Goal: Task Accomplishment & Management: Manage account settings

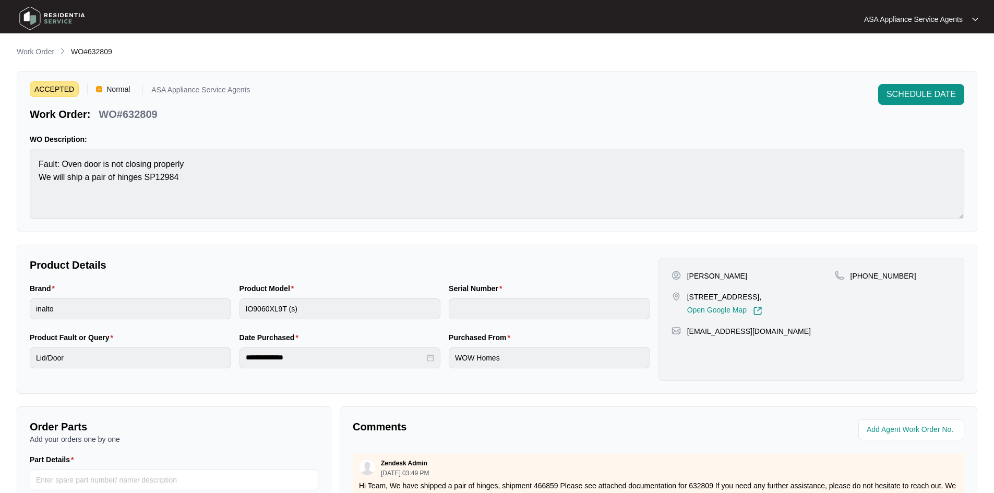
click at [49, 52] on p "Work Order" at bounding box center [36, 51] width 38 height 10
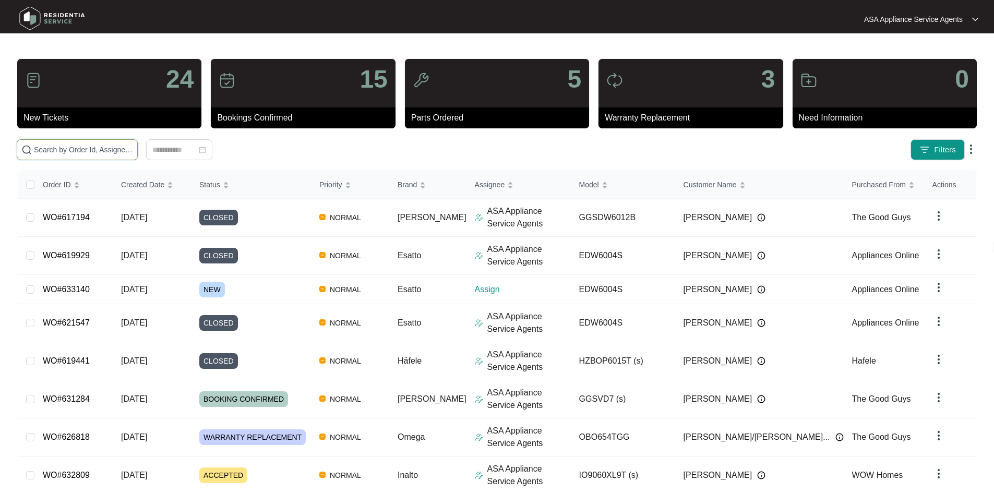
click at [116, 152] on input "text" at bounding box center [83, 149] width 99 height 11
paste input "633140"
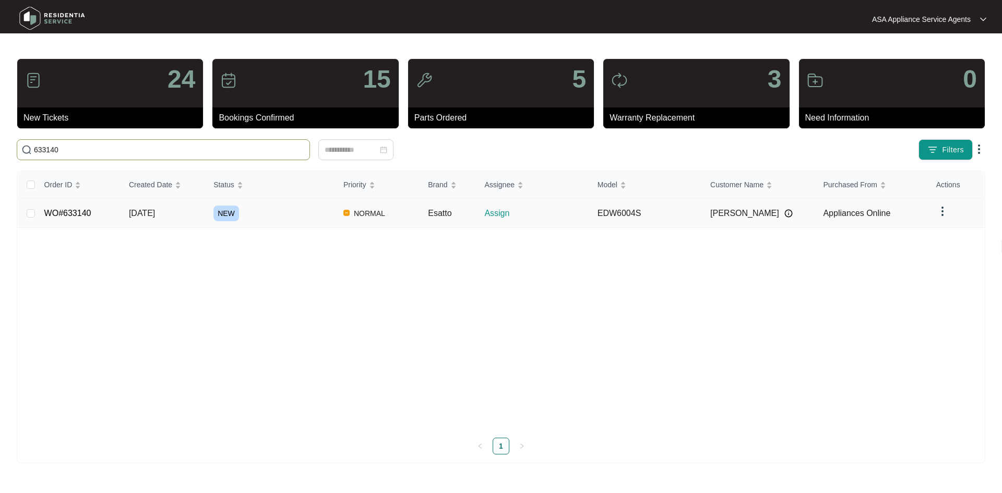
type input "633140"
click at [201, 204] on td "[DATE]" at bounding box center [163, 213] width 85 height 29
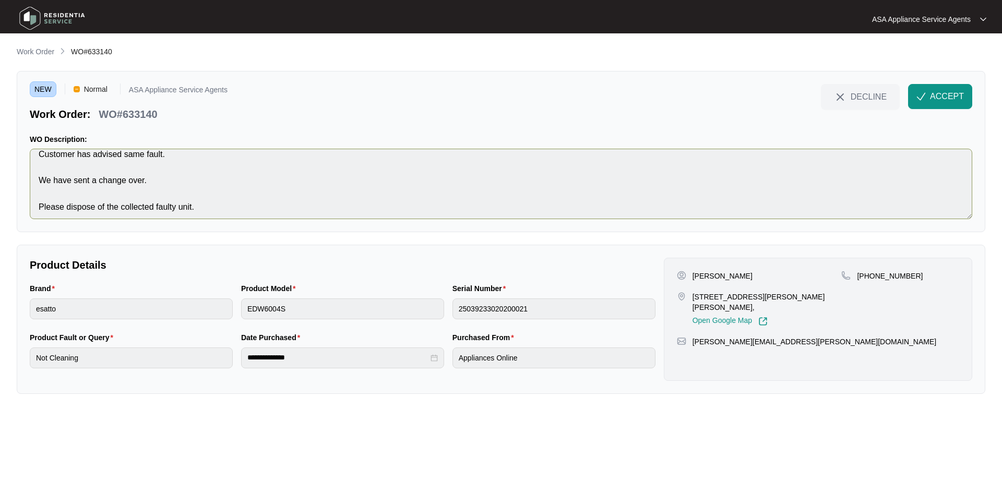
scroll to position [13, 0]
click at [734, 278] on p "[PERSON_NAME]" at bounding box center [722, 276] width 60 height 10
copy p "[PERSON_NAME]"
click at [699, 274] on p "[PERSON_NAME]" at bounding box center [722, 276] width 60 height 10
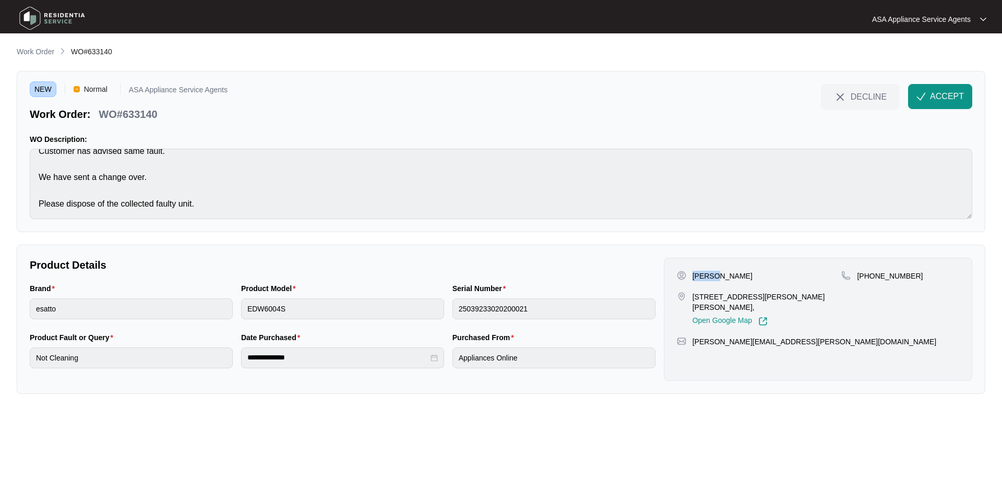
click at [699, 274] on p "[PERSON_NAME]" at bounding box center [722, 276] width 60 height 10
copy p "[PERSON_NAME]"
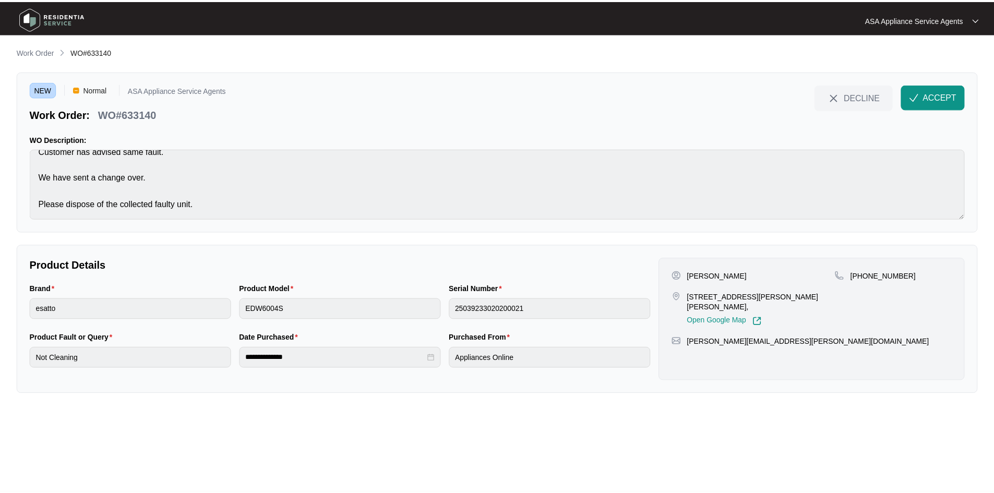
scroll to position [0, 0]
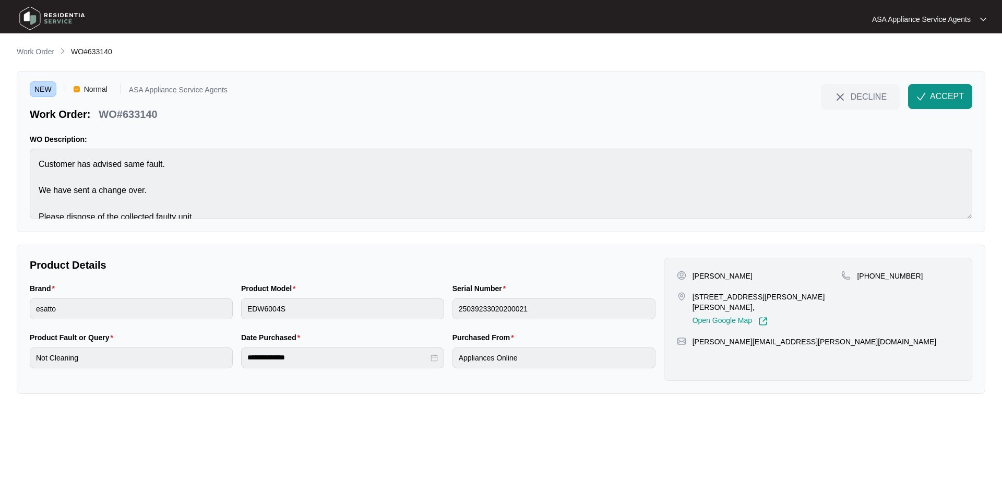
click at [7, 114] on main "**********" at bounding box center [501, 246] width 1002 height 493
drag, startPoint x: 161, startPoint y: 112, endPoint x: 102, endPoint y: 115, distance: 59.0
click at [102, 115] on div "WO#633140" at bounding box center [127, 112] width 67 height 18
copy p "WO#633140"
click at [182, 298] on div "Brand esatto Product Model EDW6004S Serial Number 25039233020200021" at bounding box center [343, 307] width 634 height 49
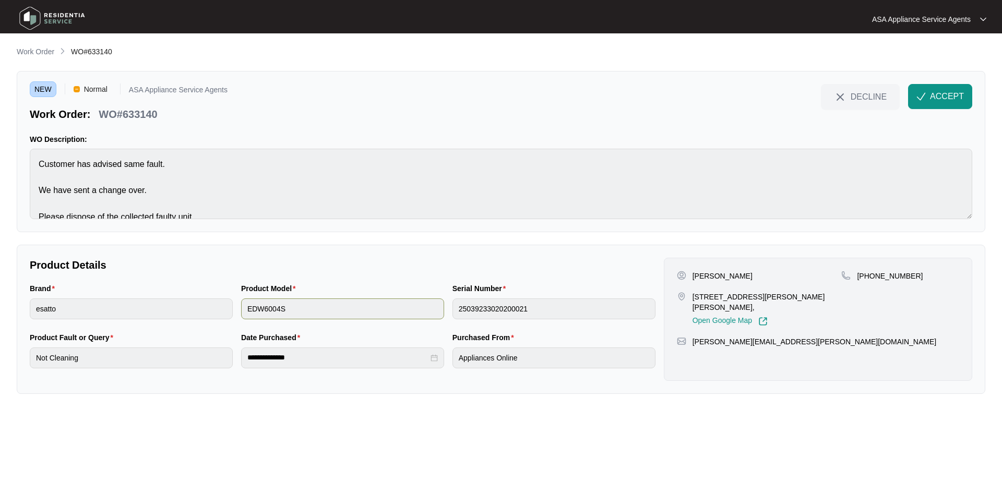
click at [422, 308] on div "Brand esatto Product Model EDW6004S Serial Number 25039233020200021" at bounding box center [343, 307] width 634 height 49
click at [939, 99] on span "ACCEPT" at bounding box center [947, 96] width 34 height 13
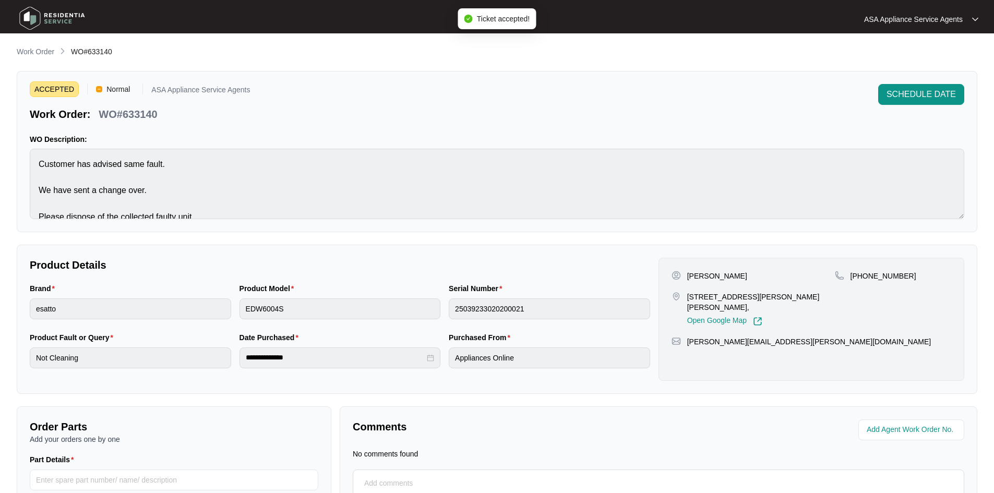
drag, startPoint x: 37, startPoint y: 52, endPoint x: 51, endPoint y: 56, distance: 14.7
click at [37, 52] on p "Work Order" at bounding box center [36, 51] width 38 height 10
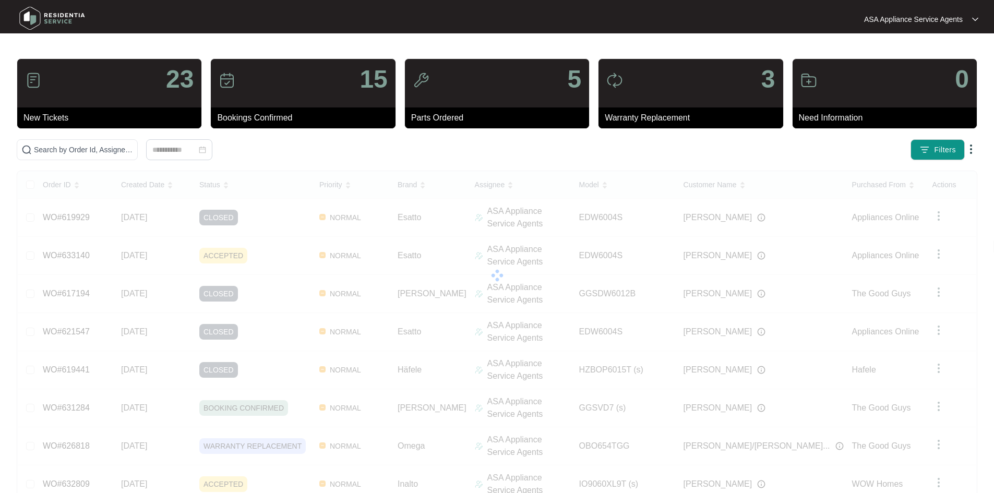
click at [867, 40] on main "23 New Tickets 15 Bookings Confirmed 5 Parts Ordered 3 Warranty Replacement 0 N…" at bounding box center [497, 315] width 994 height 630
